Goal: Task Accomplishment & Management: Use online tool/utility

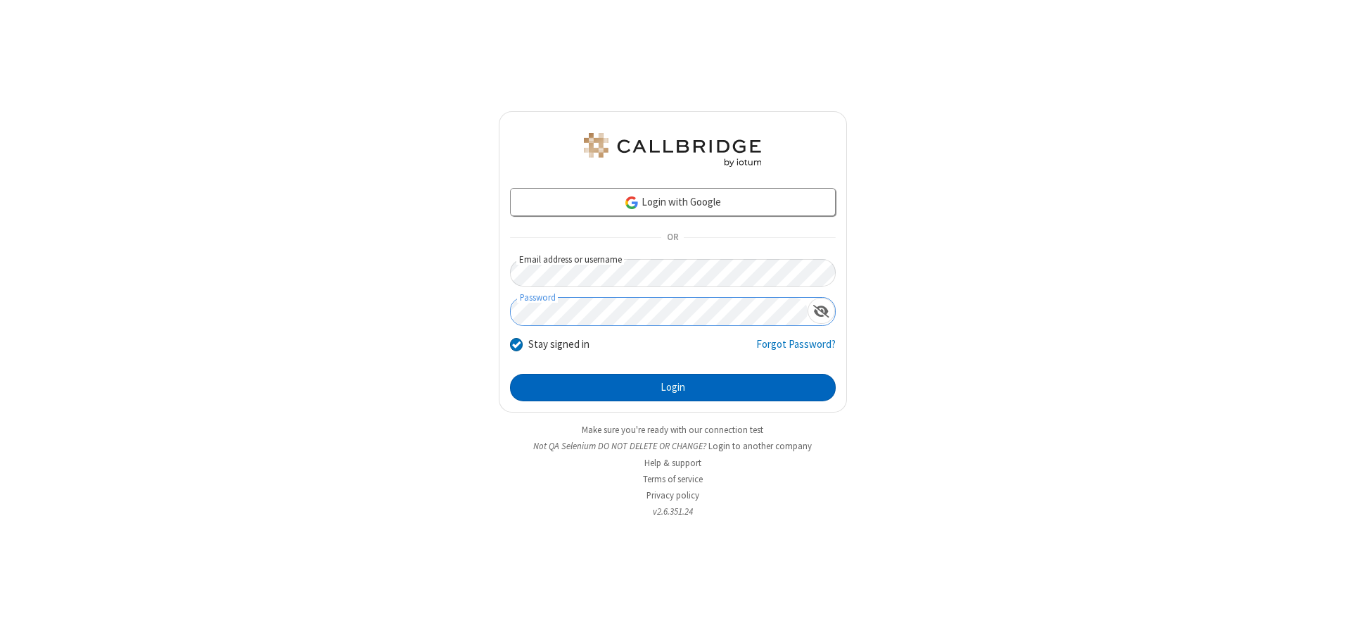
click at [673, 387] on button "Login" at bounding box center [673, 388] width 326 height 28
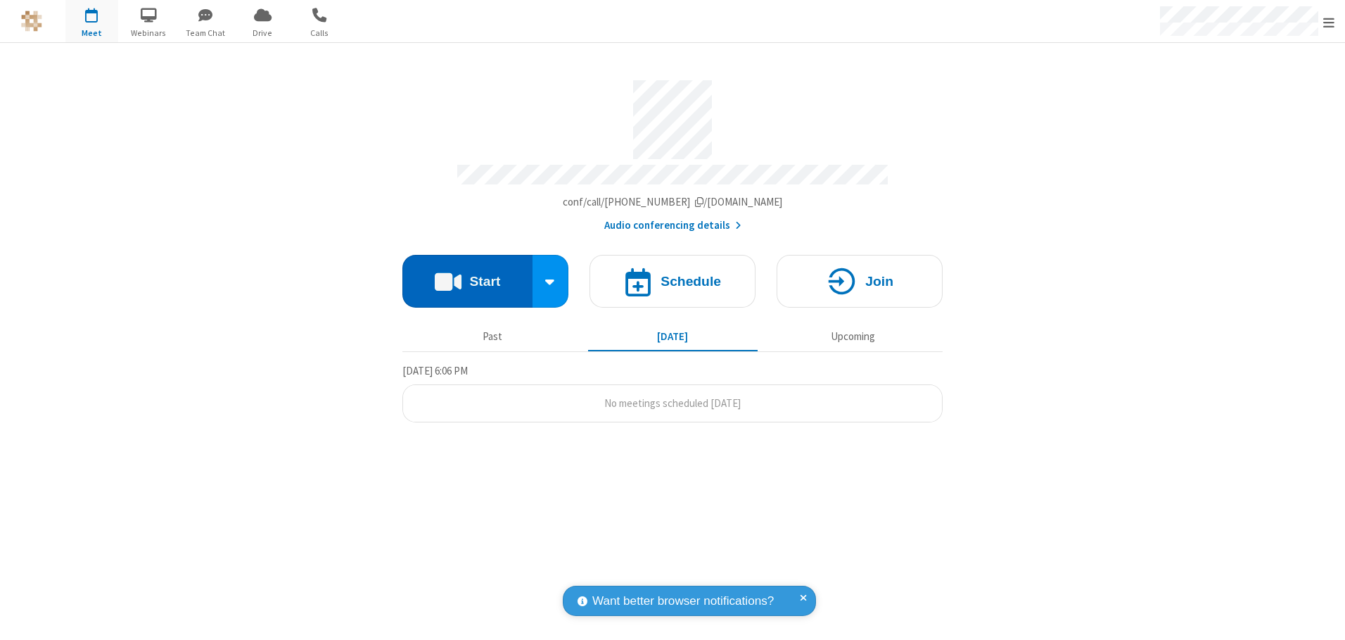
click at [467, 276] on button "Start" at bounding box center [467, 281] width 130 height 53
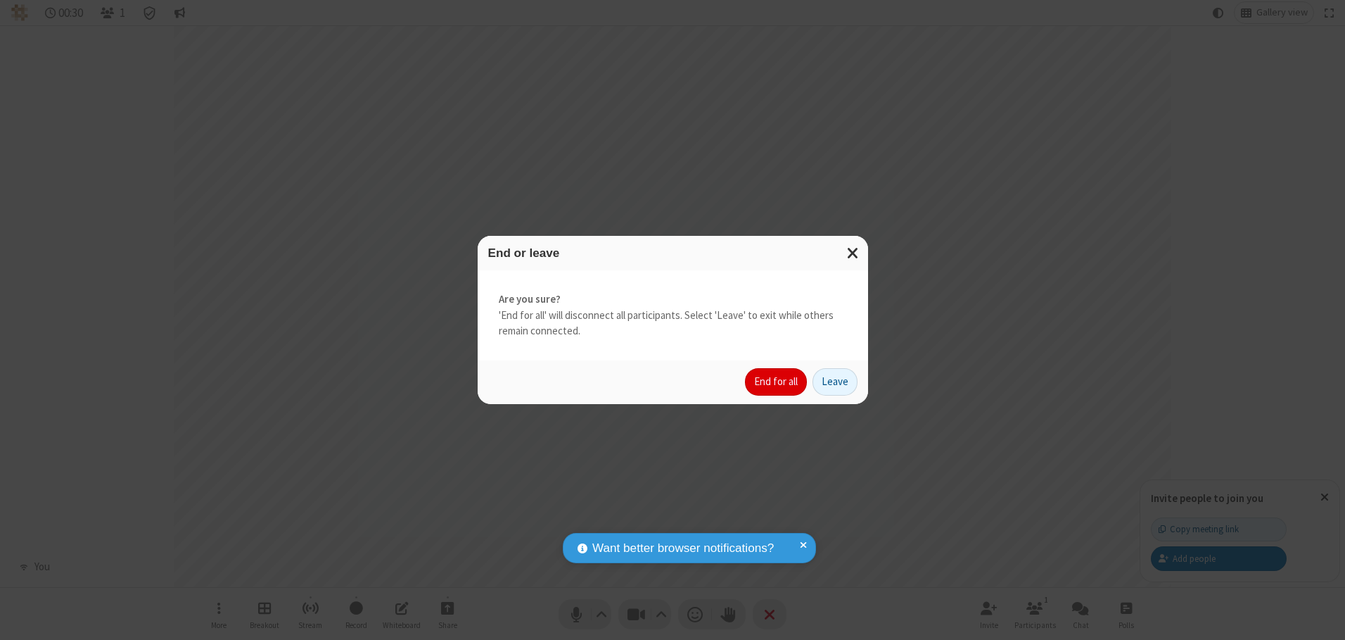
click at [777, 381] on button "End for all" at bounding box center [776, 382] width 62 height 28
